Goal: Find specific page/section: Find specific page/section

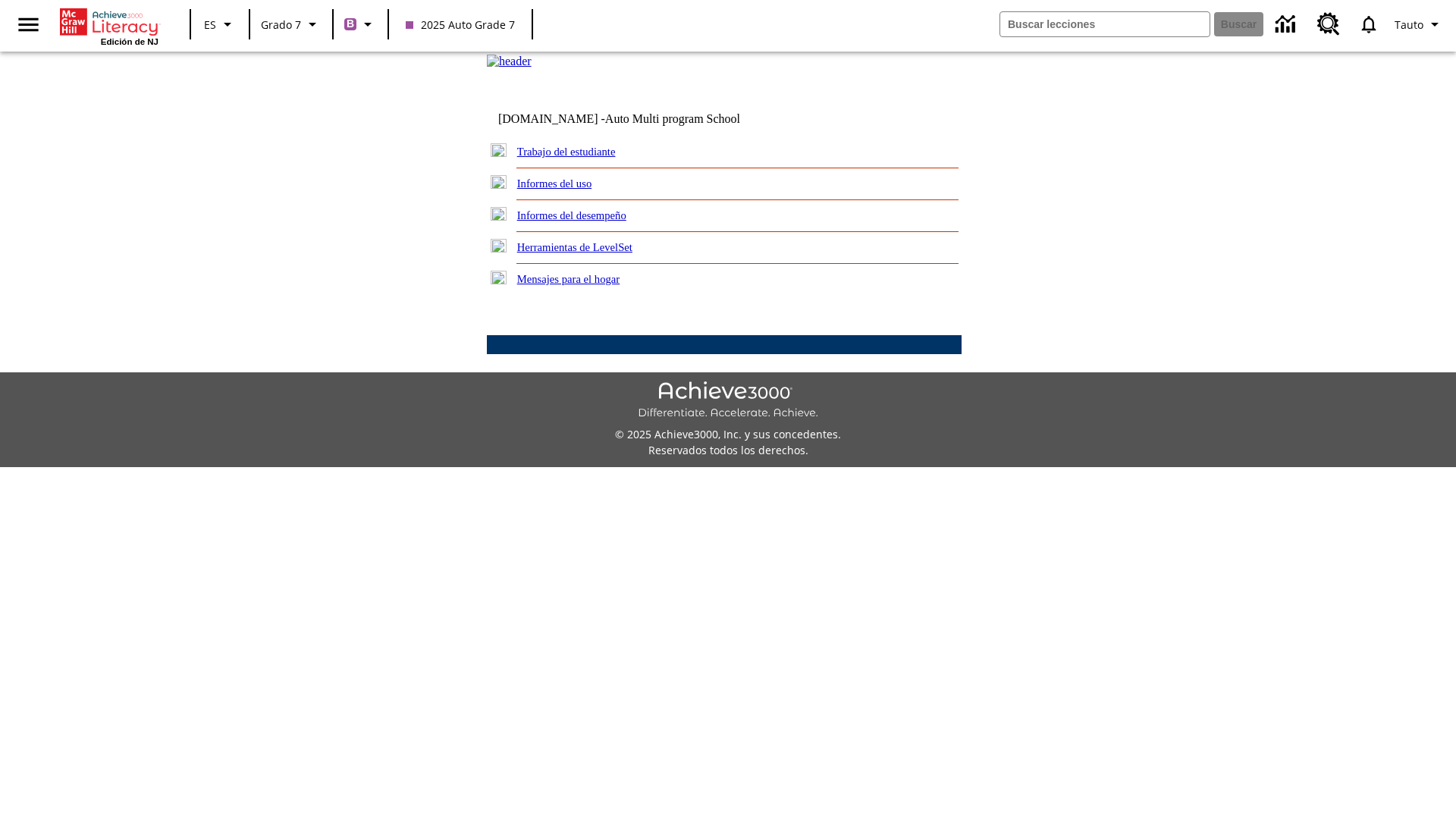
click at [584, 158] on link "Trabajo del estudiante" at bounding box center [567, 151] width 99 height 12
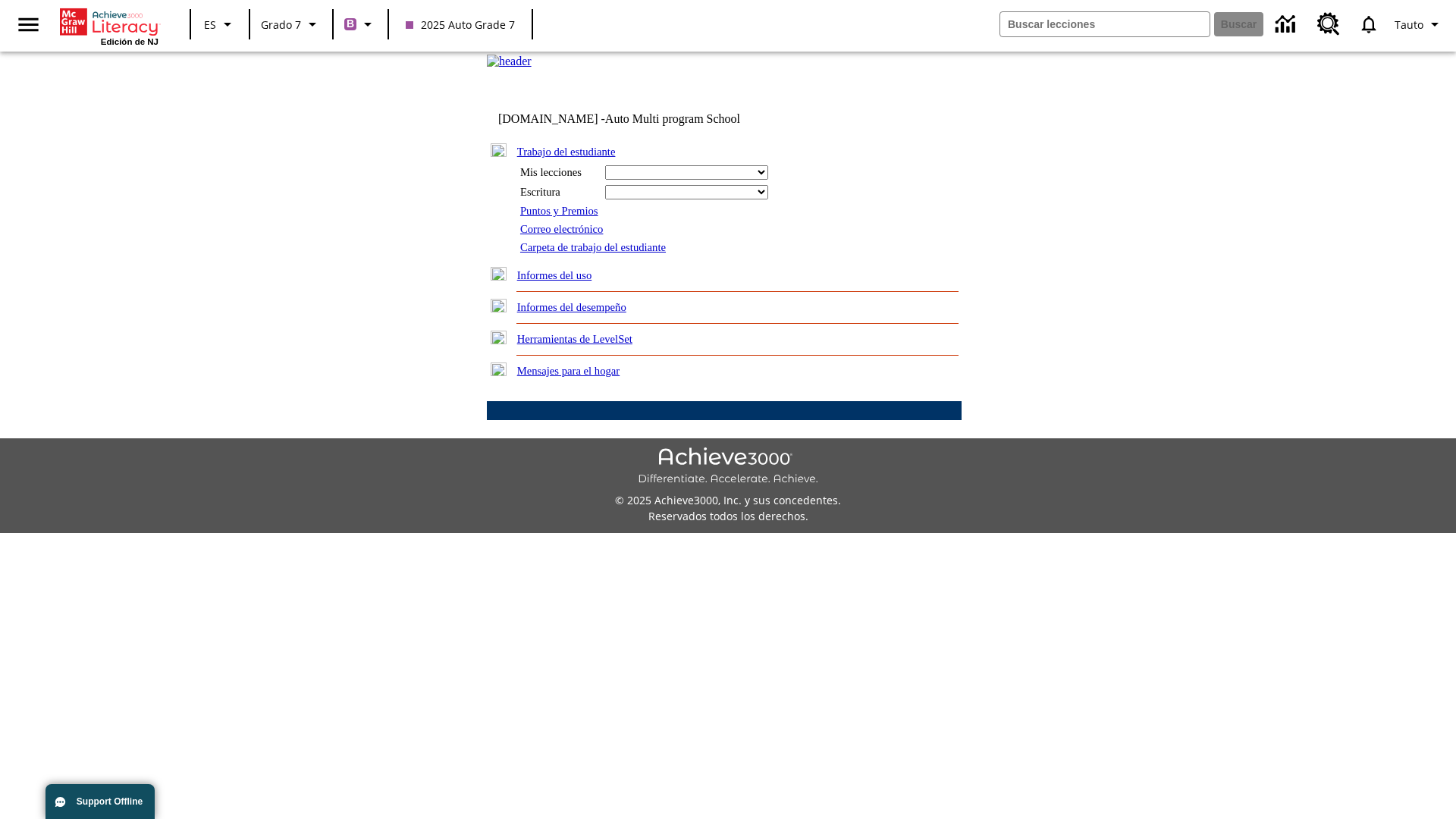
click at [568, 235] on link "Correo electrónico" at bounding box center [562, 228] width 83 height 12
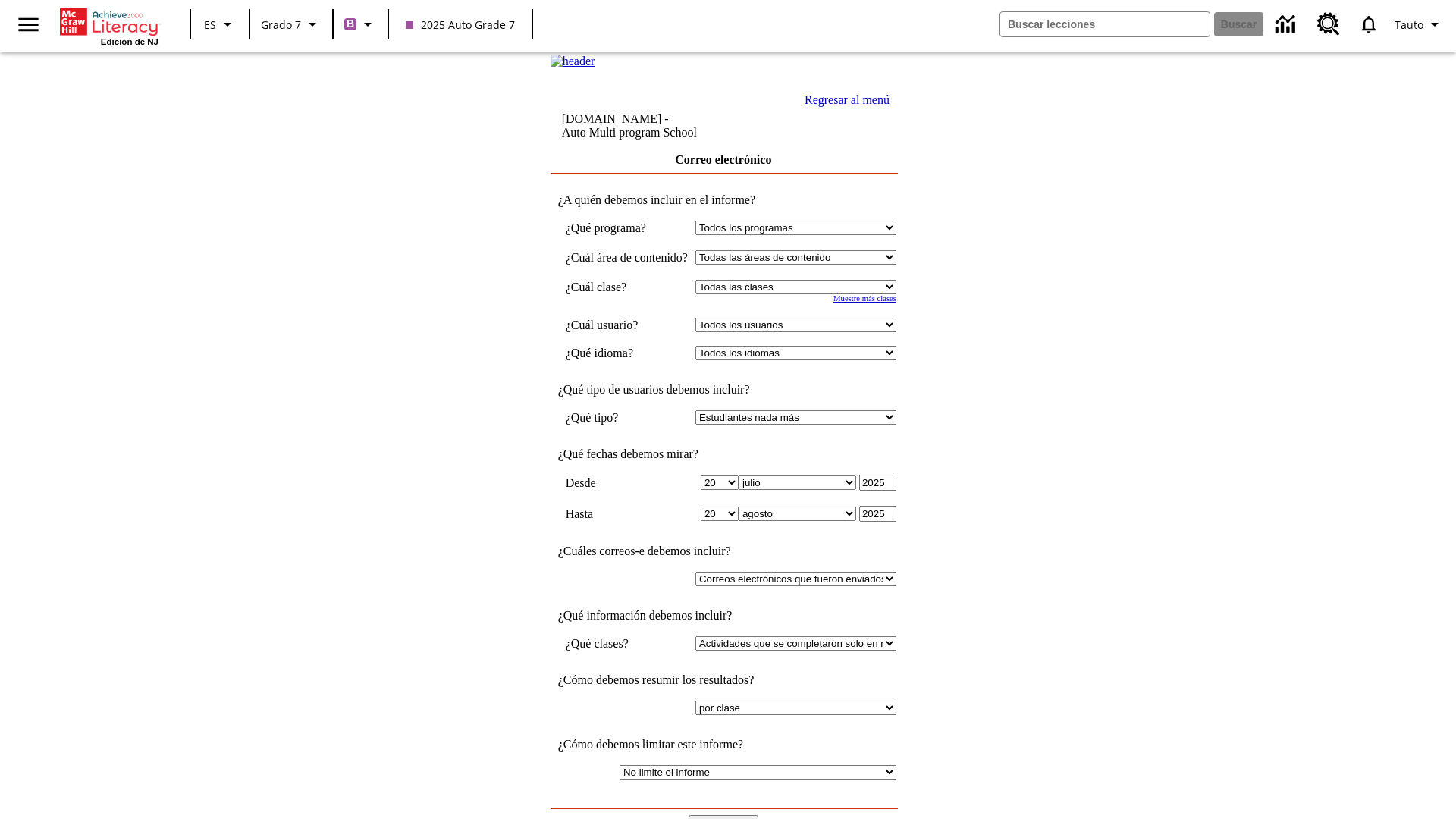
click at [725, 816] on input "Ver Informe" at bounding box center [723, 824] width 69 height 17
